Goal: Information Seeking & Learning: Learn about a topic

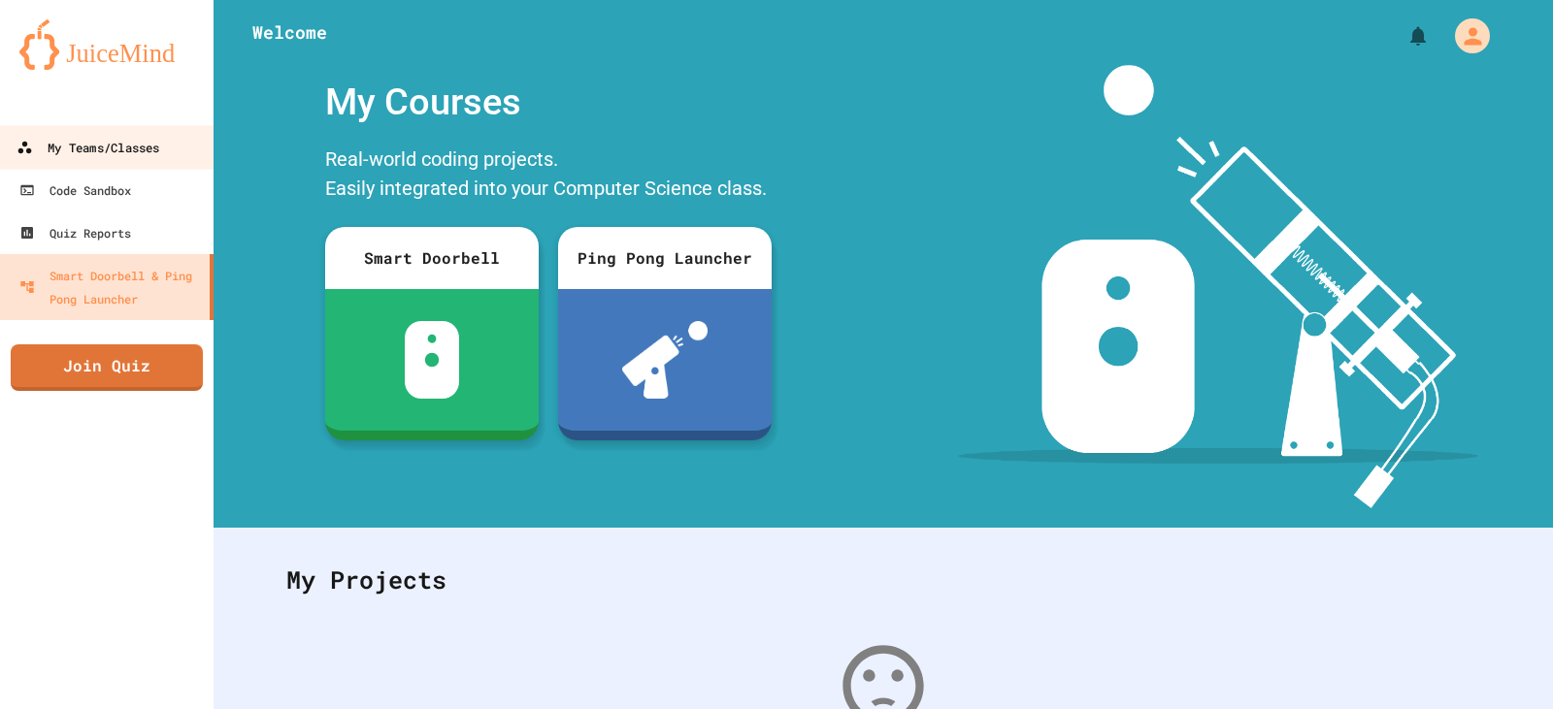
click at [134, 158] on div "My Teams/Classes" at bounding box center [87, 148] width 143 height 24
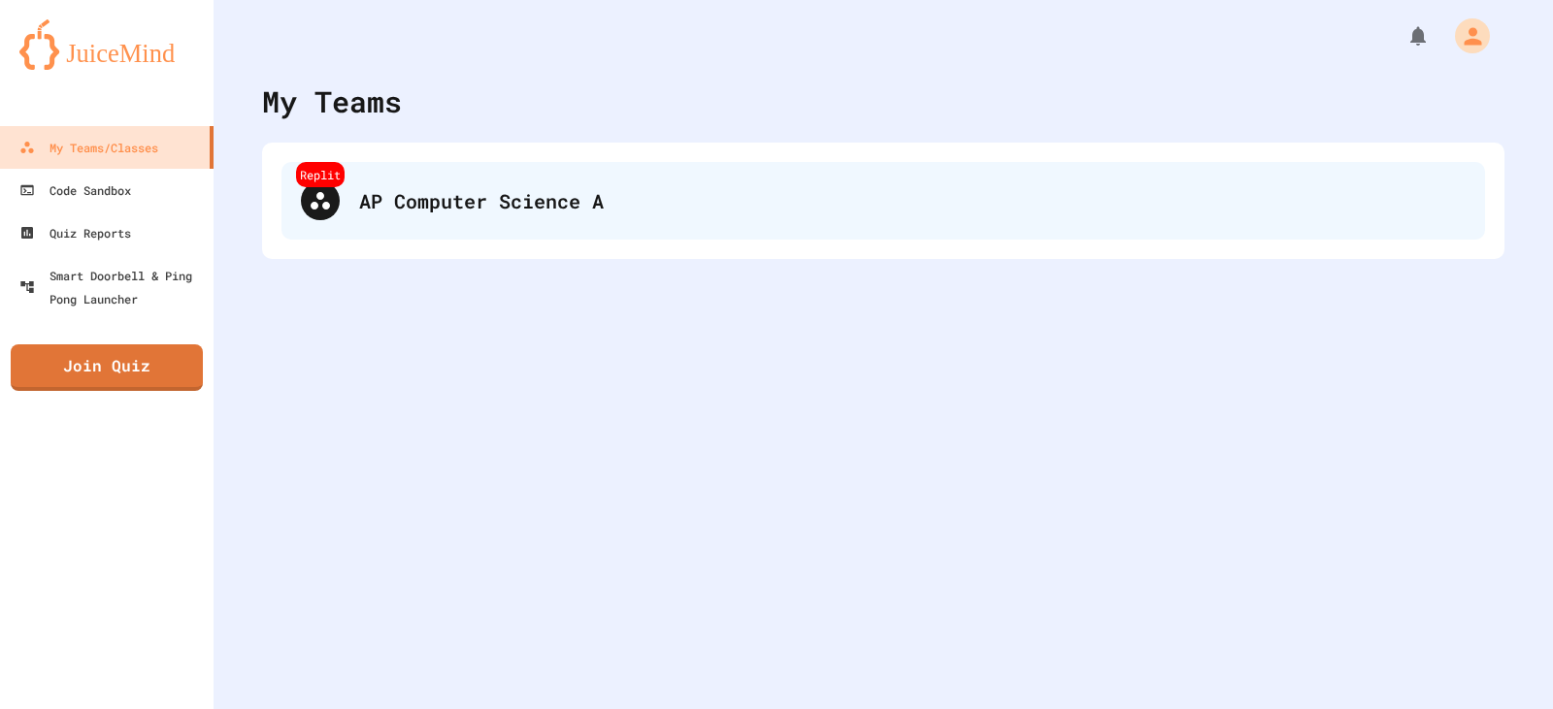
click at [431, 229] on div "Replit AP Computer Science A" at bounding box center [882, 201] width 1203 height 78
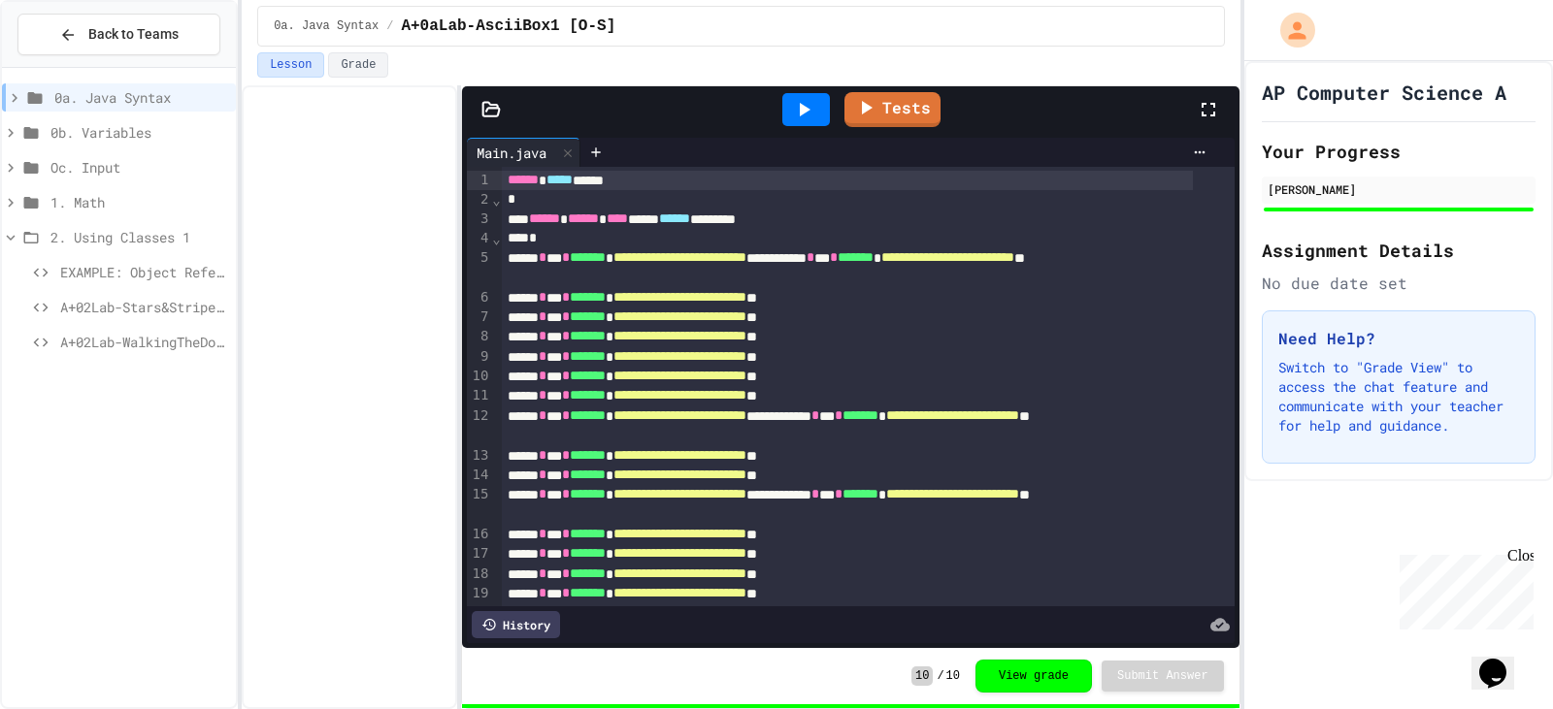
click at [155, 313] on span "A+02Lab-Stars&Stripes [O-S]" at bounding box center [144, 307] width 168 height 20
